Goal: Transaction & Acquisition: Subscribe to service/newsletter

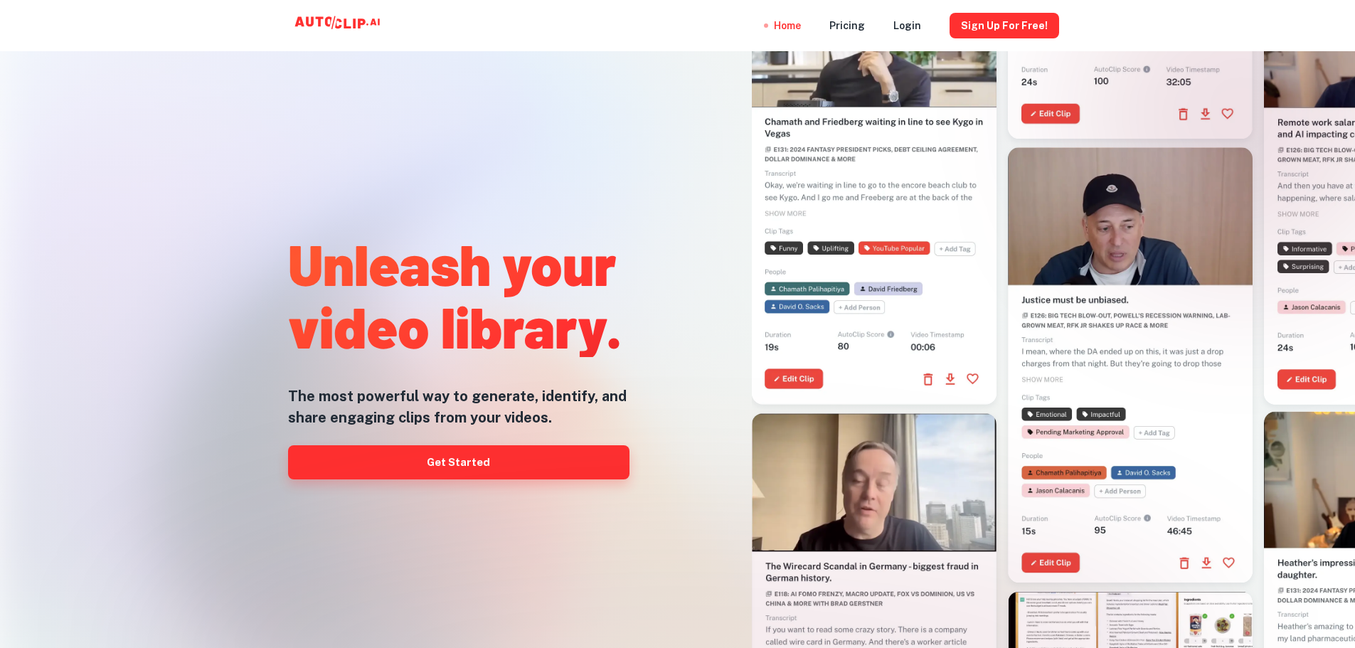
click at [463, 462] on link "Get Started" at bounding box center [458, 462] width 341 height 34
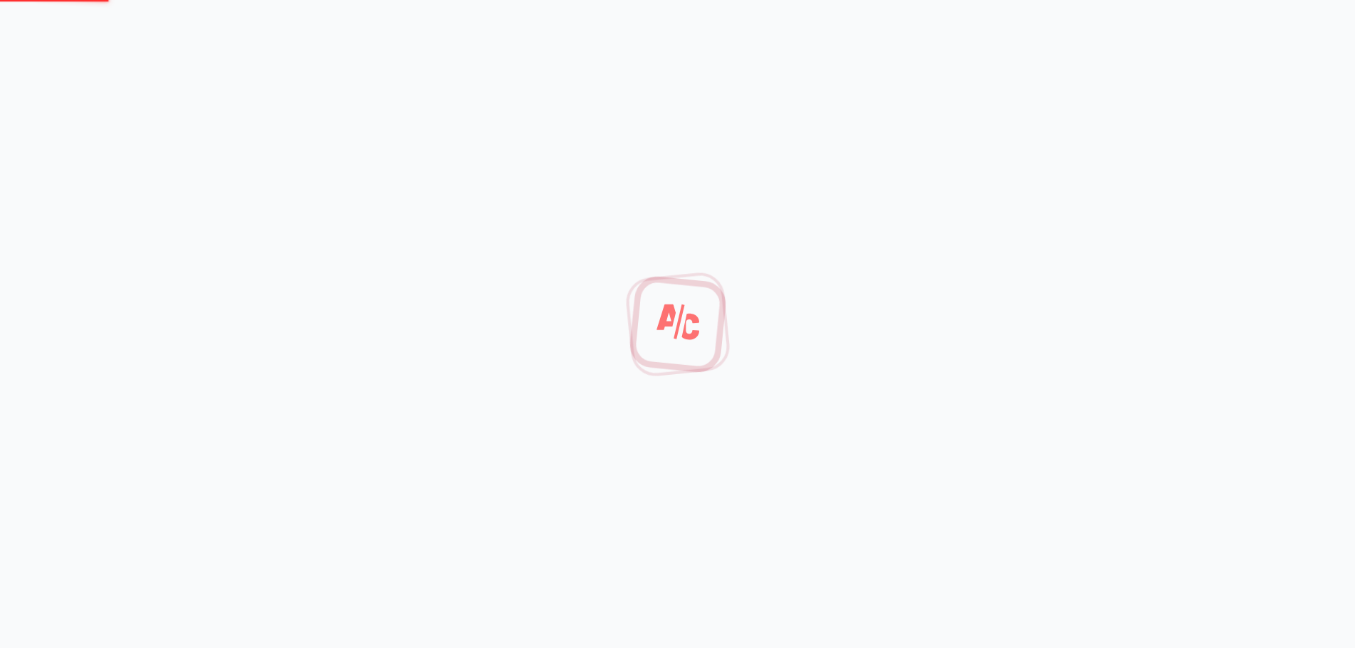
click at [757, 134] on div at bounding box center [677, 324] width 1355 height 648
